Goal: Navigation & Orientation: Find specific page/section

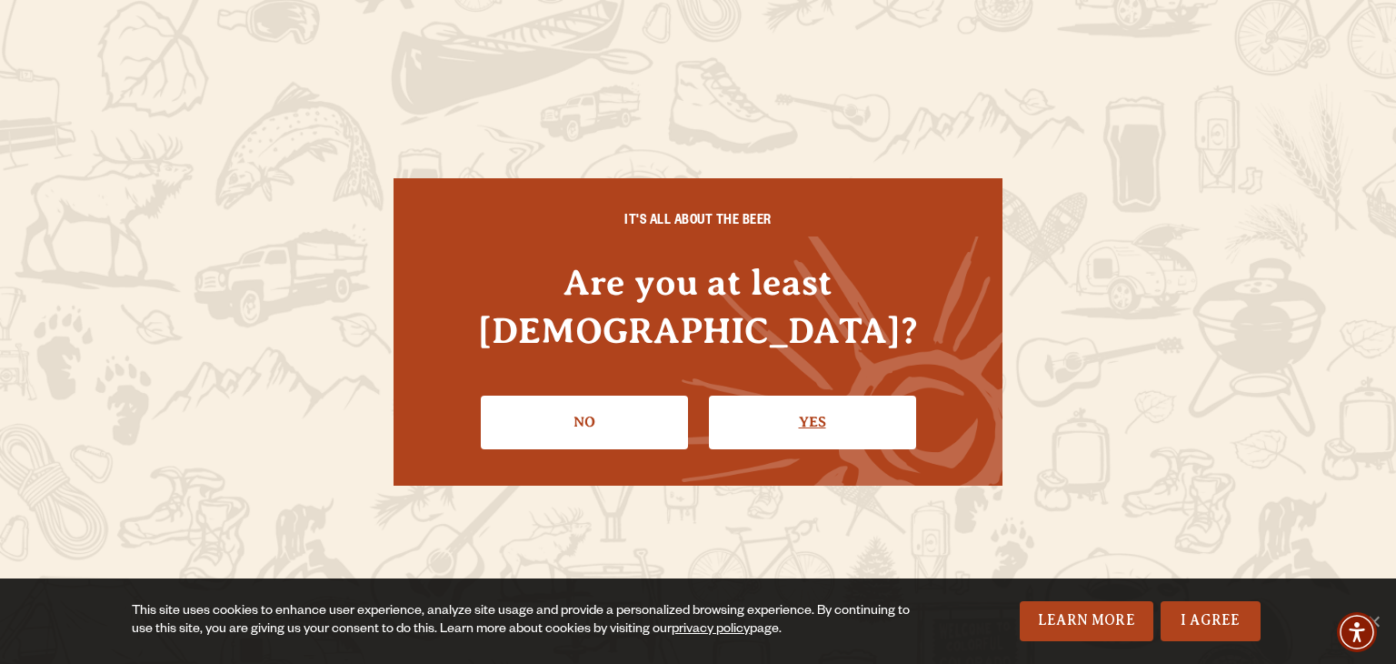
click at [822, 410] on link "Yes" at bounding box center [812, 421] width 207 height 53
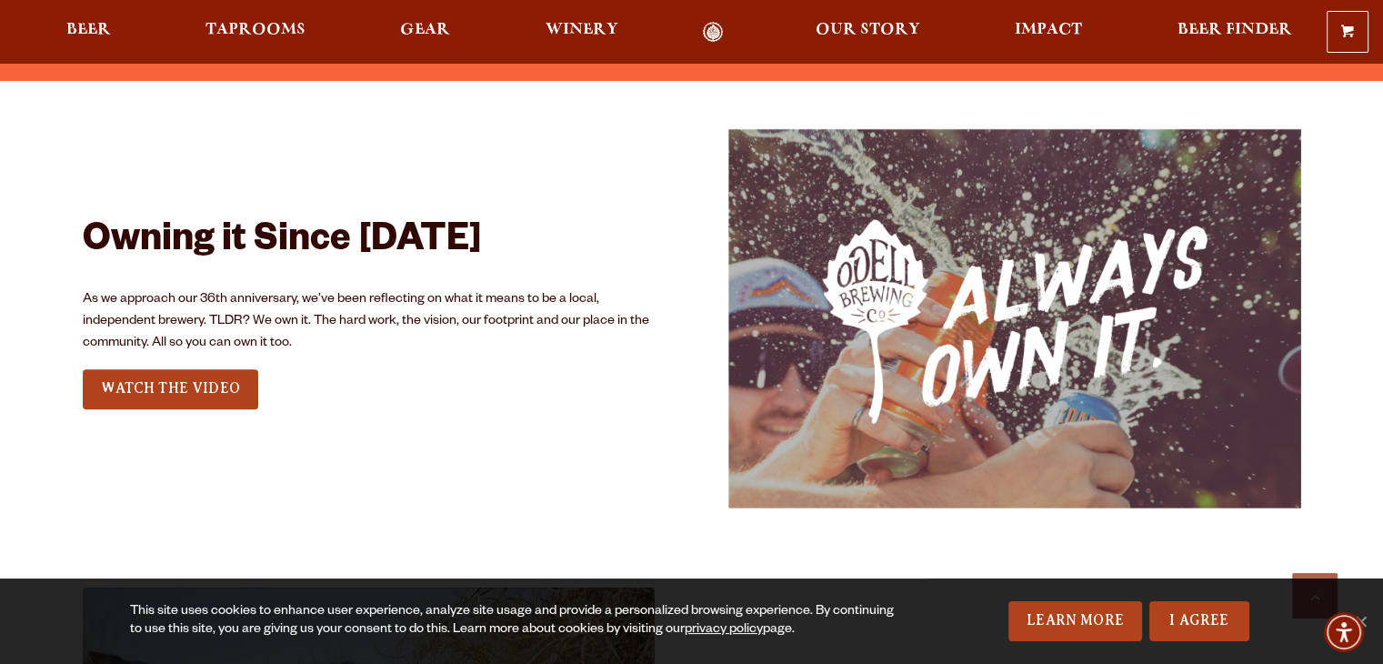
scroll to position [2105, 0]
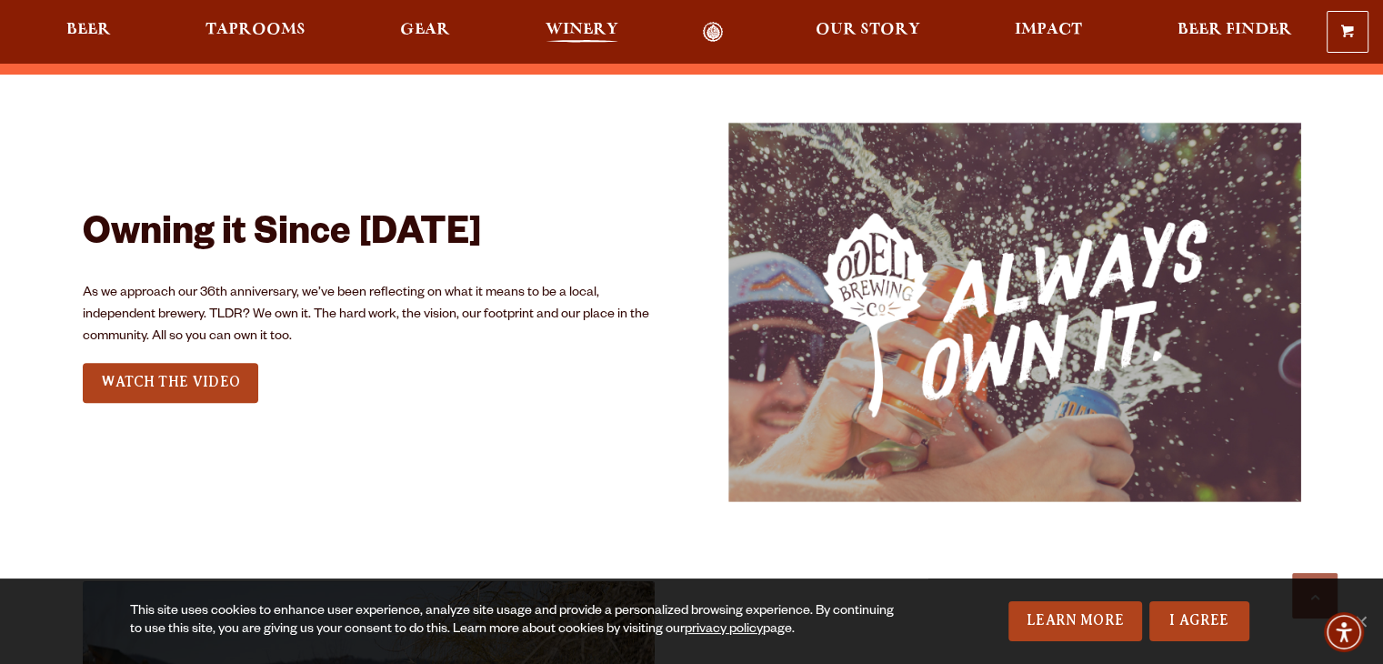
click at [577, 37] on span "Winery" at bounding box center [581, 30] width 73 height 15
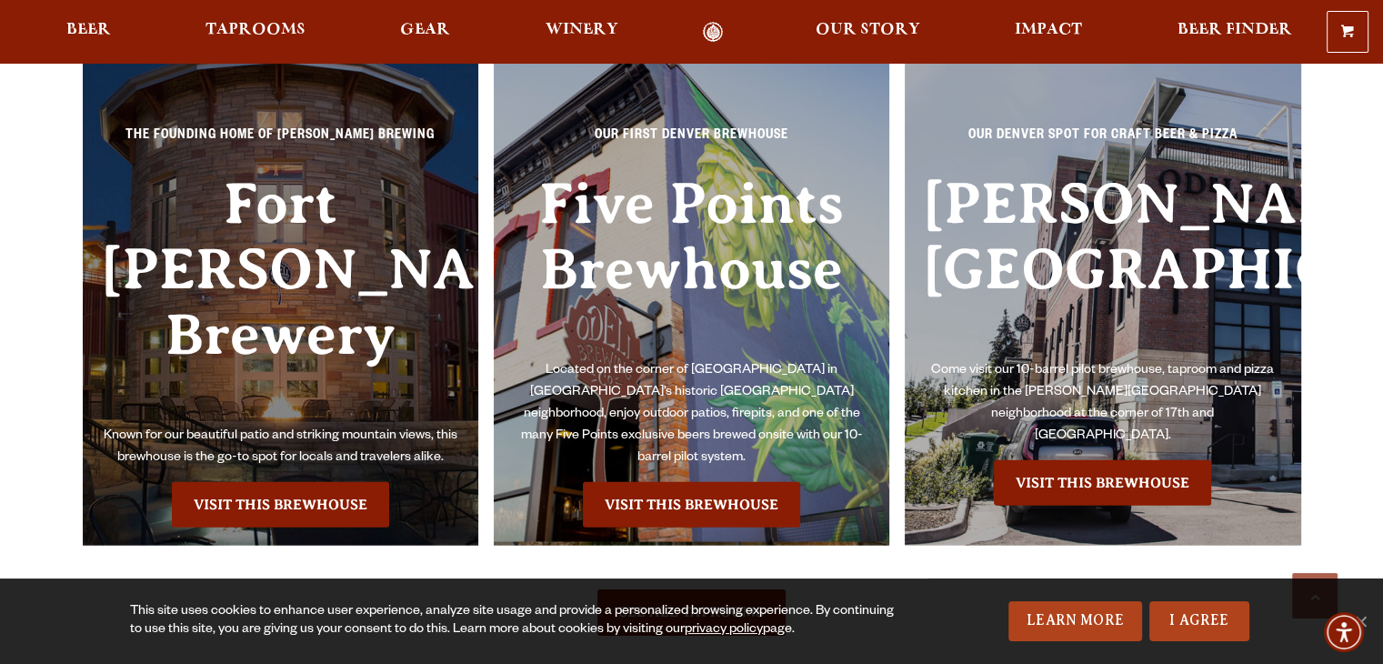
scroll to position [4029, 0]
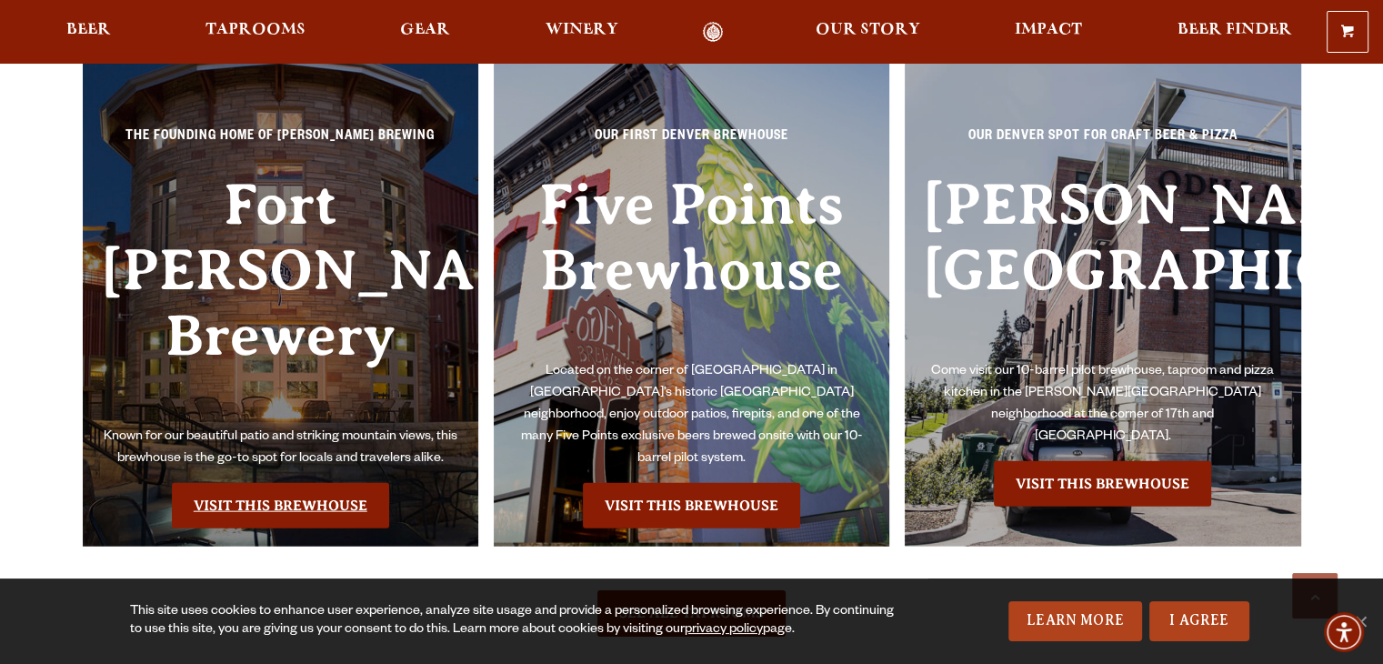
click at [288, 483] on link "Visit this Brewhouse" at bounding box center [280, 505] width 217 height 45
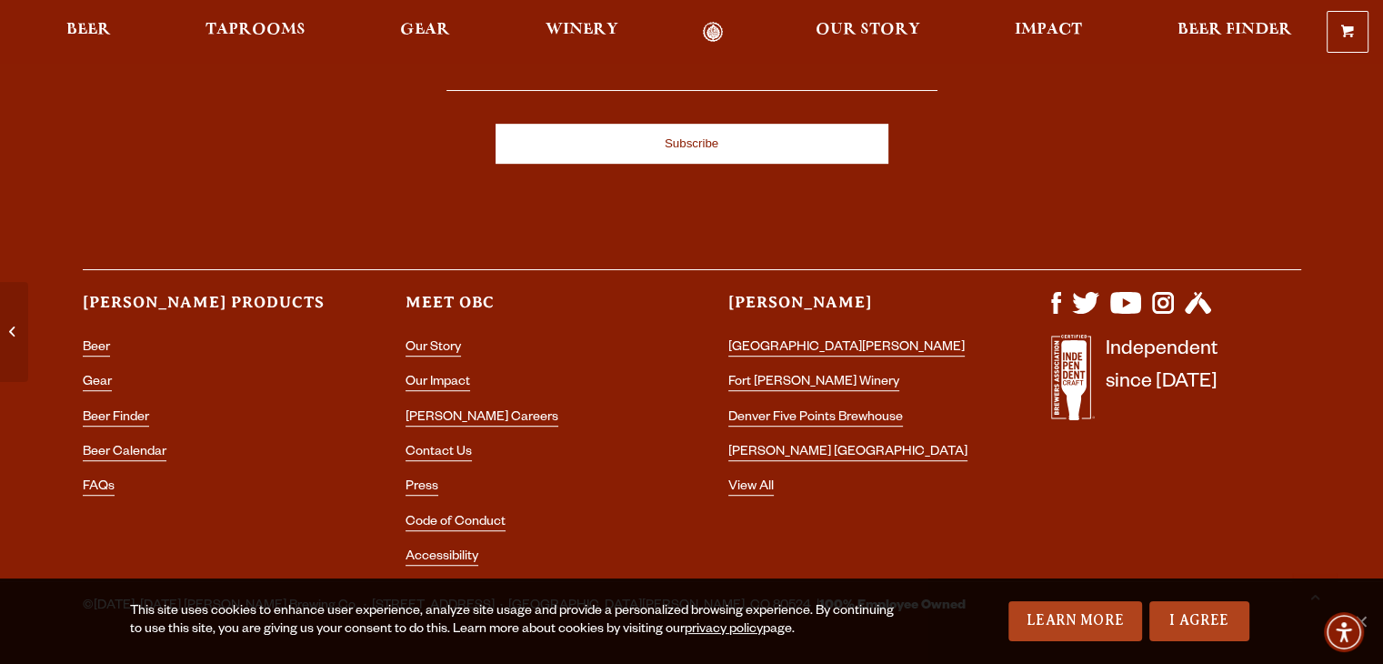
scroll to position [7947, 0]
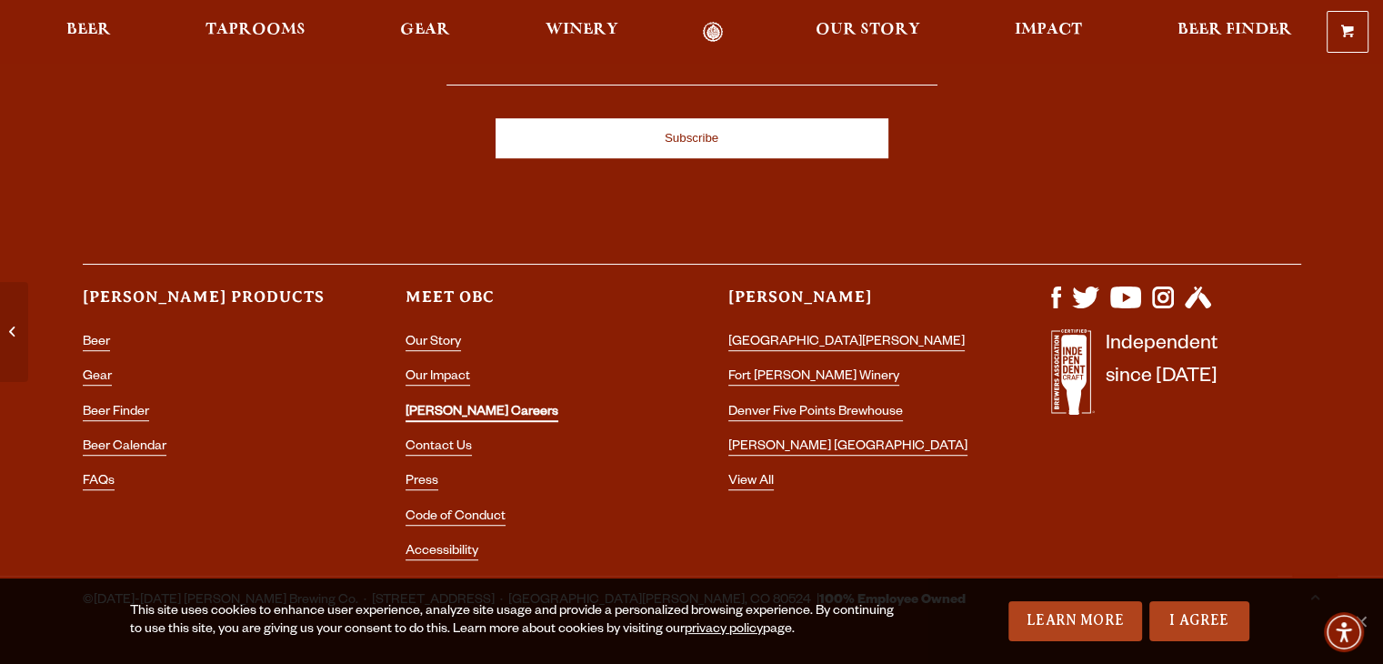
click at [445, 405] on link "[PERSON_NAME] Careers" at bounding box center [481, 413] width 153 height 16
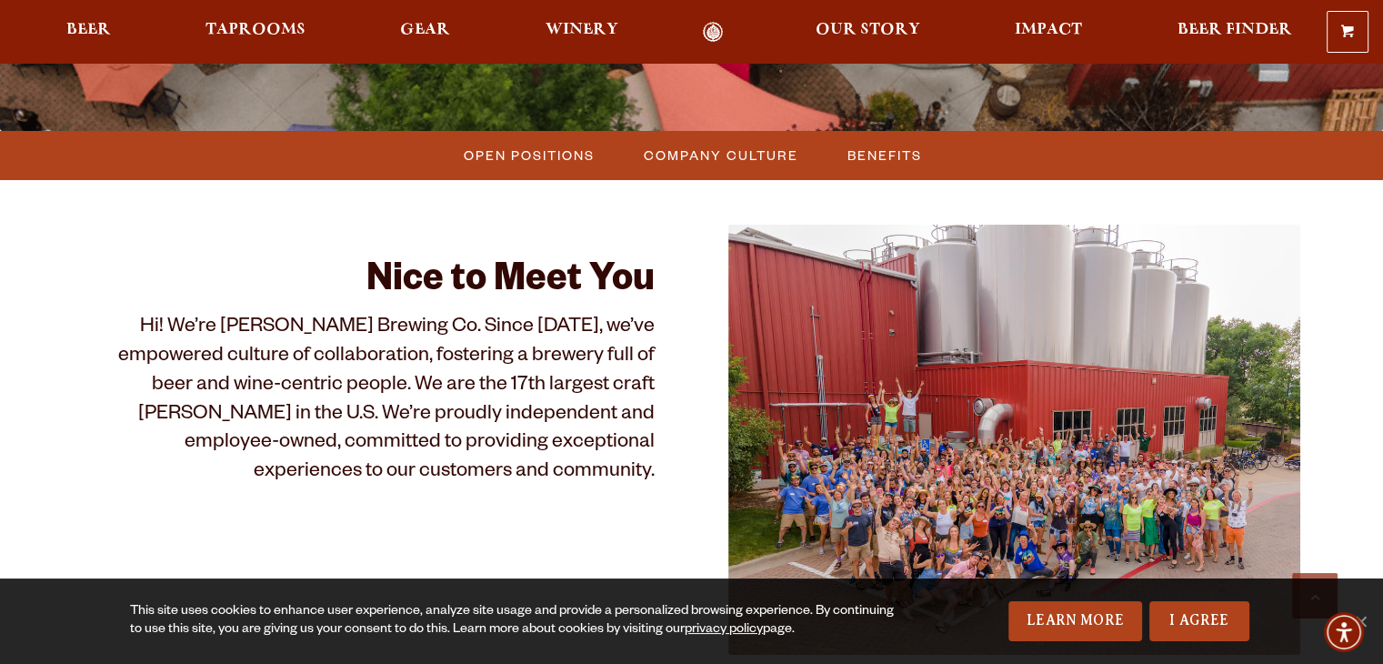
scroll to position [469, 0]
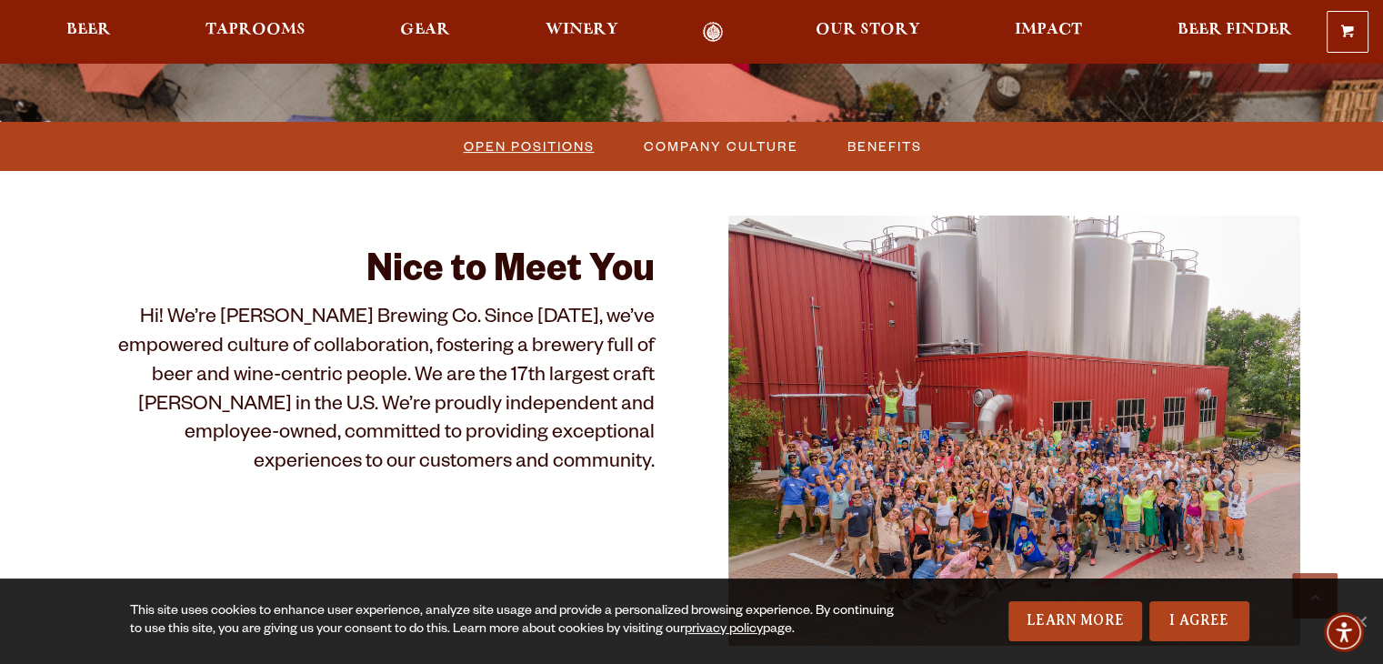
click at [519, 150] on span "Open Positions" at bounding box center [529, 146] width 131 height 26
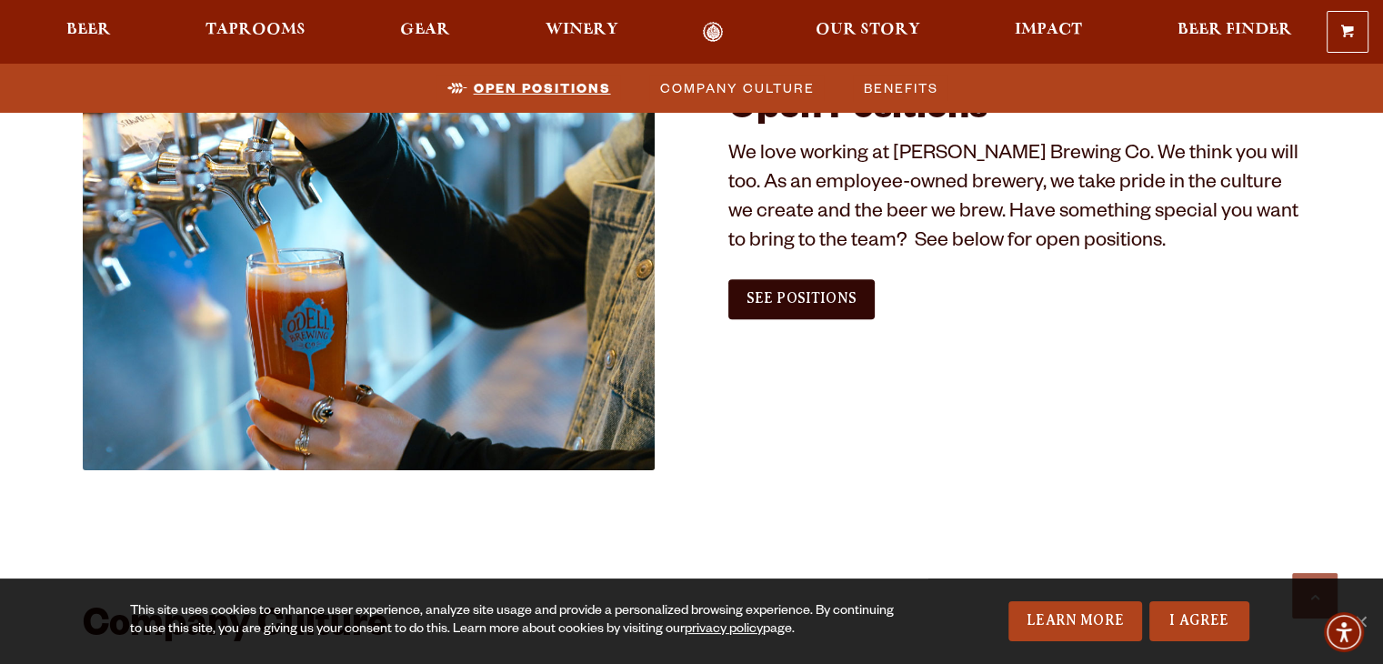
scroll to position [1106, 0]
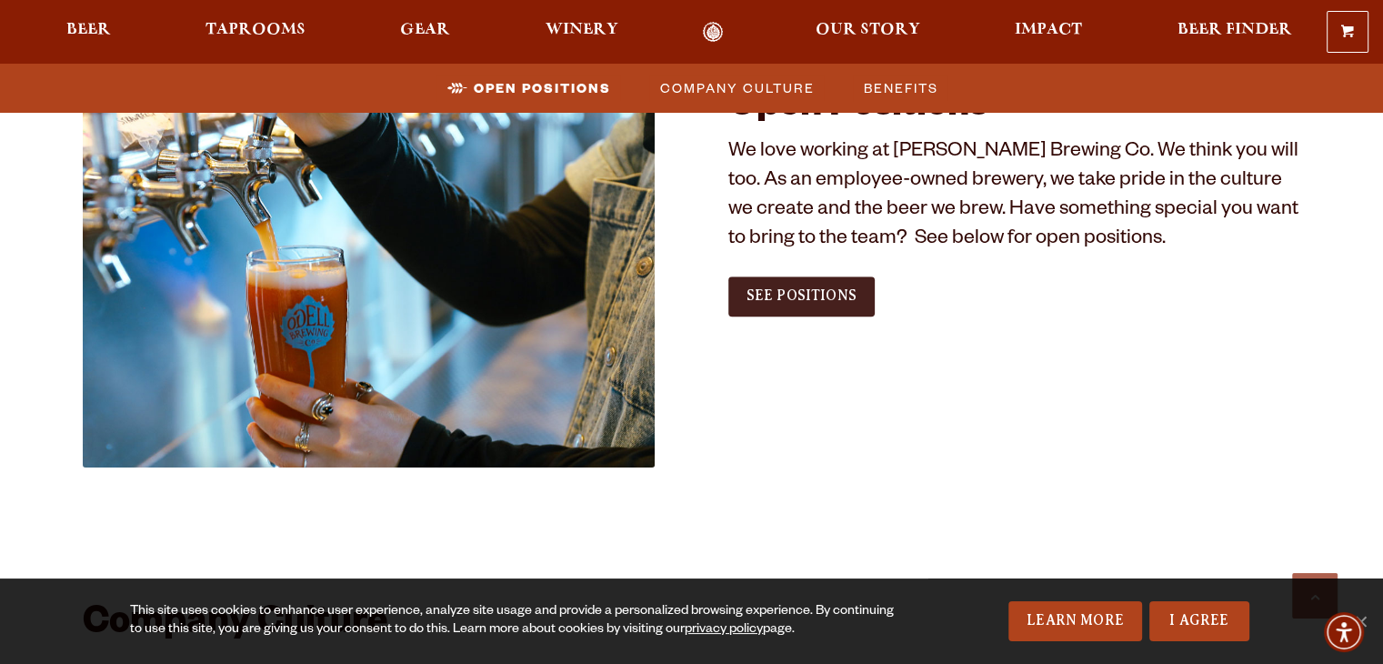
click at [817, 296] on span "See Positions" at bounding box center [801, 295] width 110 height 16
